Goal: Task Accomplishment & Management: Manage account settings

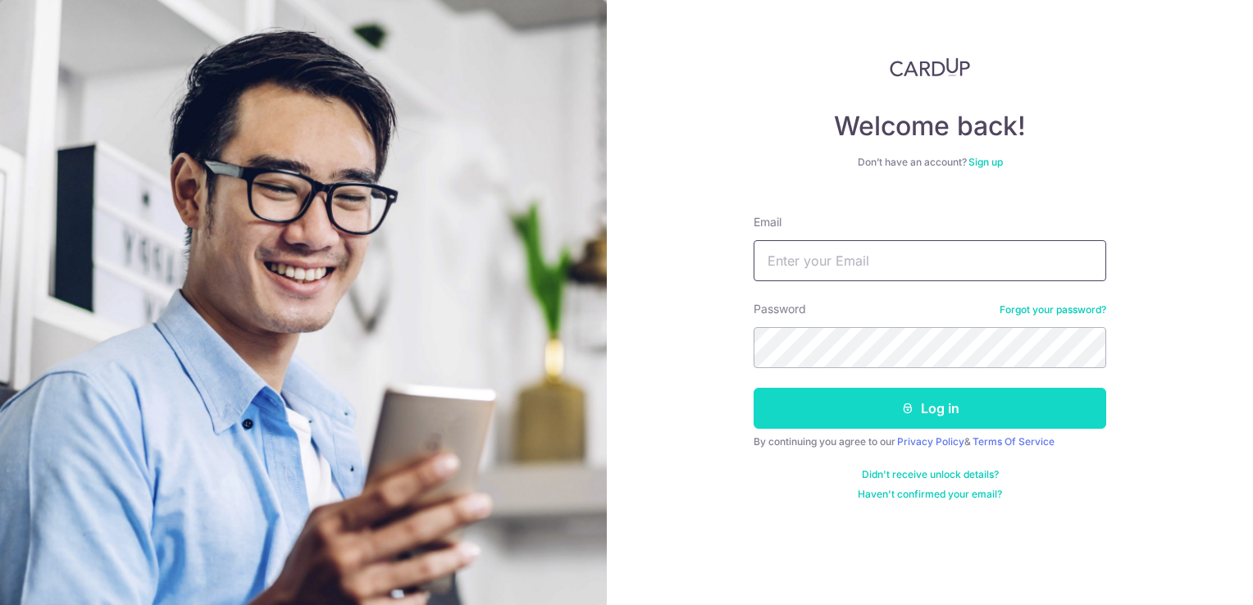
type input "[DOMAIN_NAME][EMAIL_ADDRESS][DOMAIN_NAME]"
click at [949, 392] on button "Log in" at bounding box center [929, 408] width 353 height 41
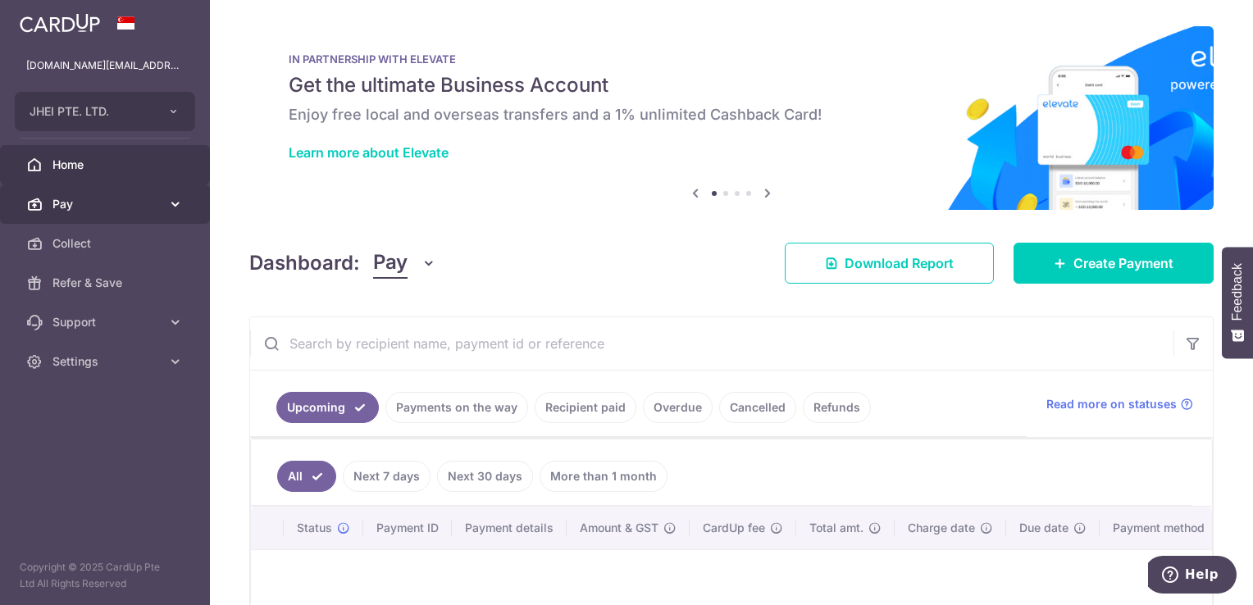
click at [165, 198] on link "Pay" at bounding box center [105, 203] width 210 height 39
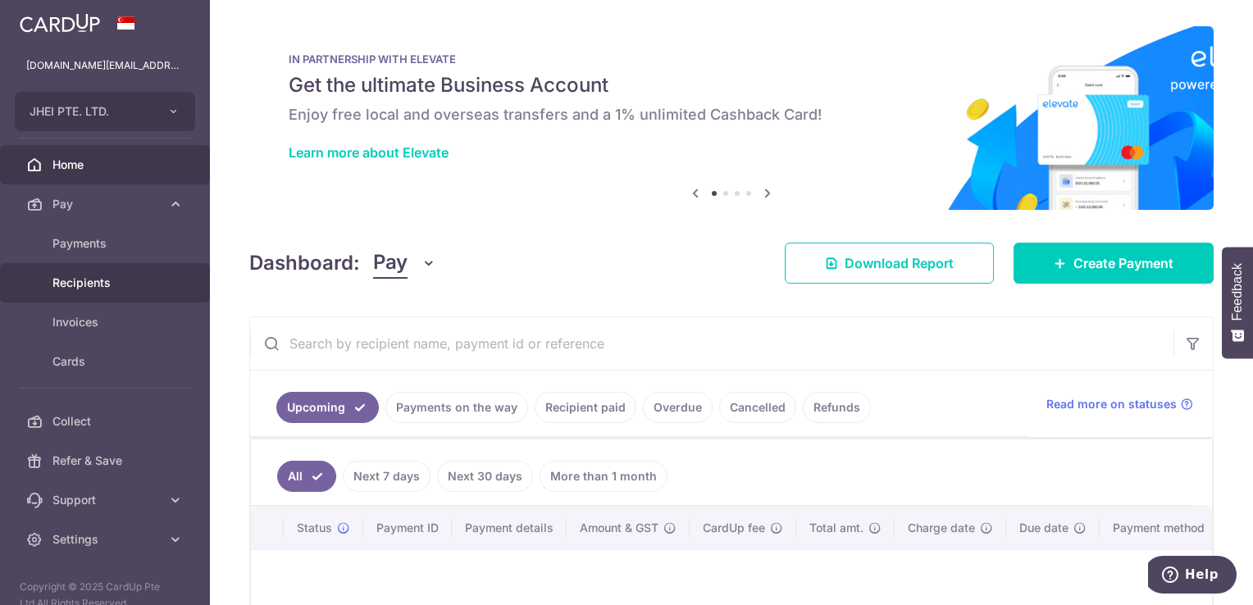
click at [121, 287] on span "Recipients" at bounding box center [106, 283] width 108 height 16
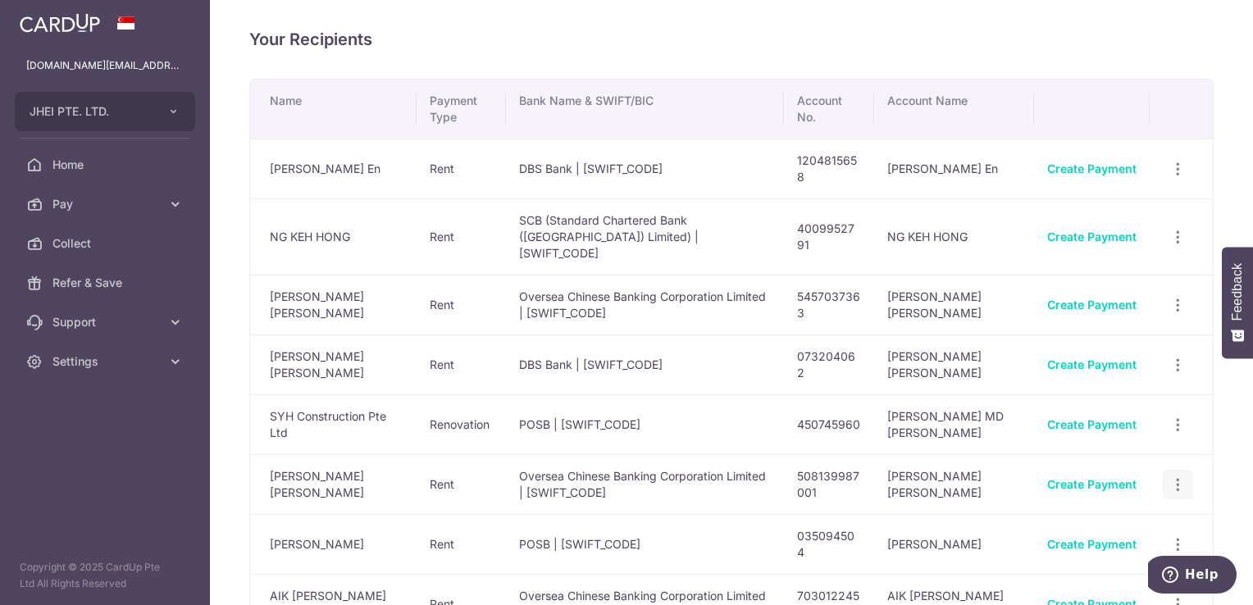
click at [1169, 476] on icon "button" at bounding box center [1177, 484] width 17 height 17
click at [1110, 520] on span "View/Edit" at bounding box center [1122, 530] width 111 height 20
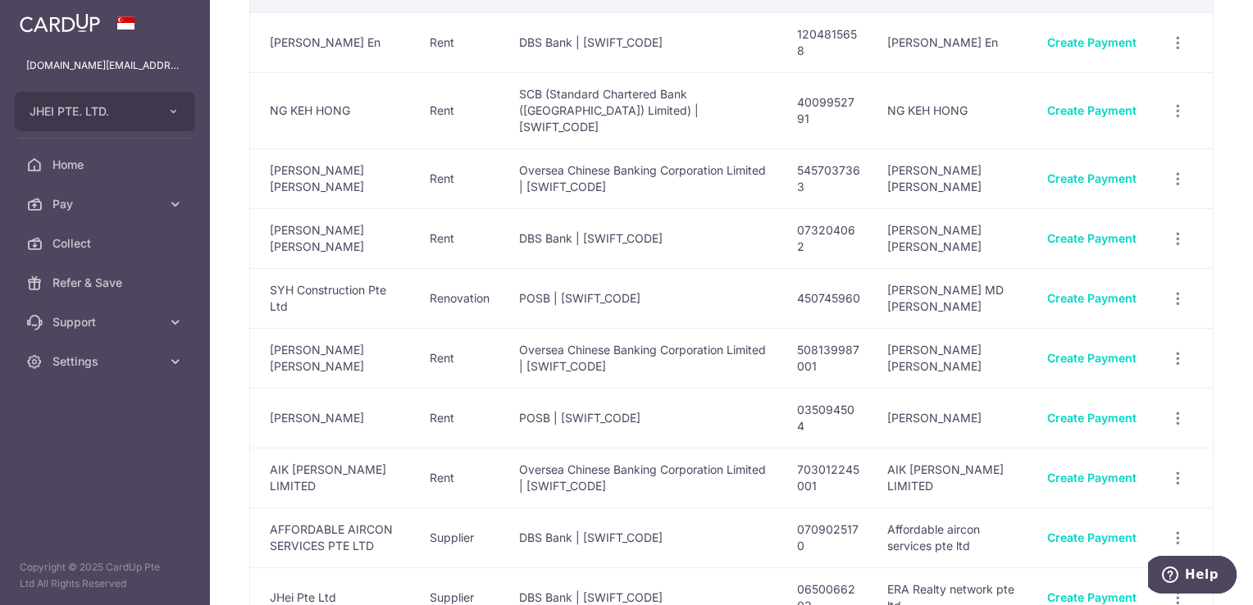
scroll to position [92, 0]
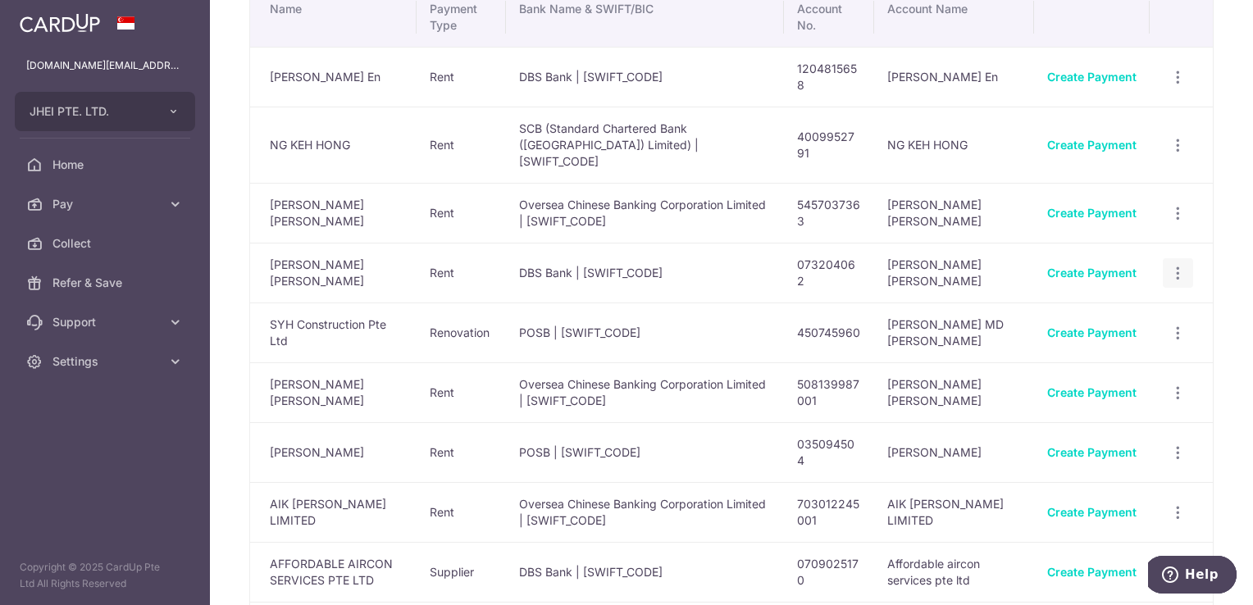
click at [1169, 265] on icon "button" at bounding box center [1177, 273] width 17 height 17
click at [1127, 308] on span "View/Edit" at bounding box center [1122, 318] width 111 height 20
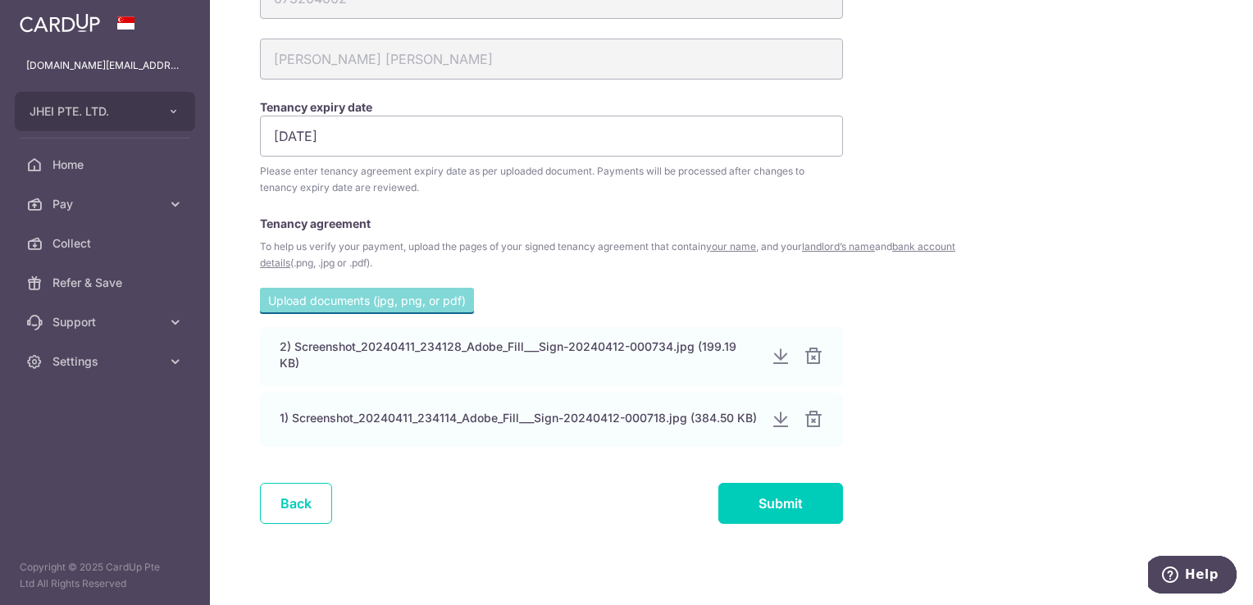
scroll to position [258, 0]
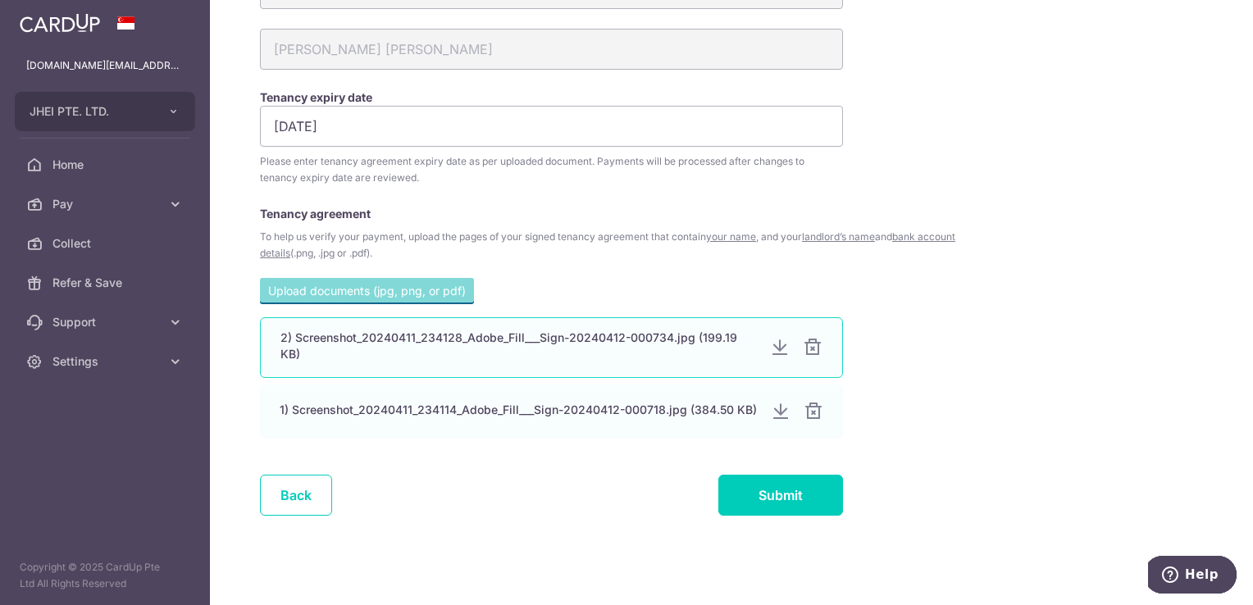
click at [633, 347] on div "2) Screenshot_20240411_234128_Adobe_Fill___Sign-20240412-000734.jpg (199.19 KB)" at bounding box center [518, 346] width 476 height 33
click at [776, 346] on div at bounding box center [780, 348] width 20 height 20
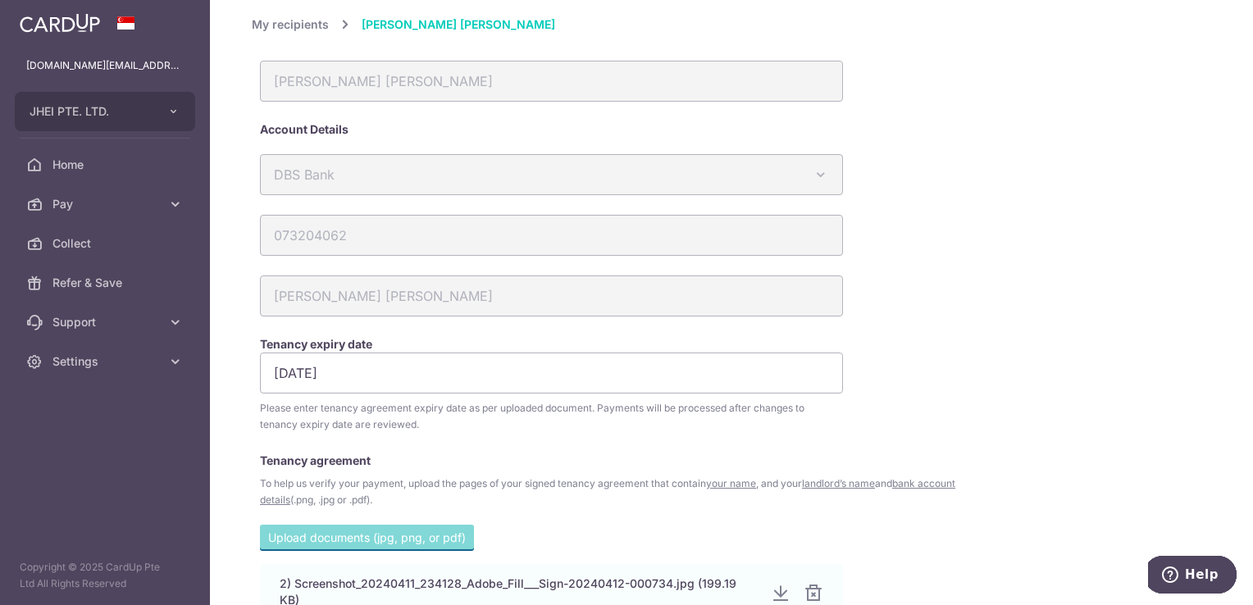
scroll to position [0, 0]
